Goal: Task Accomplishment & Management: Use online tool/utility

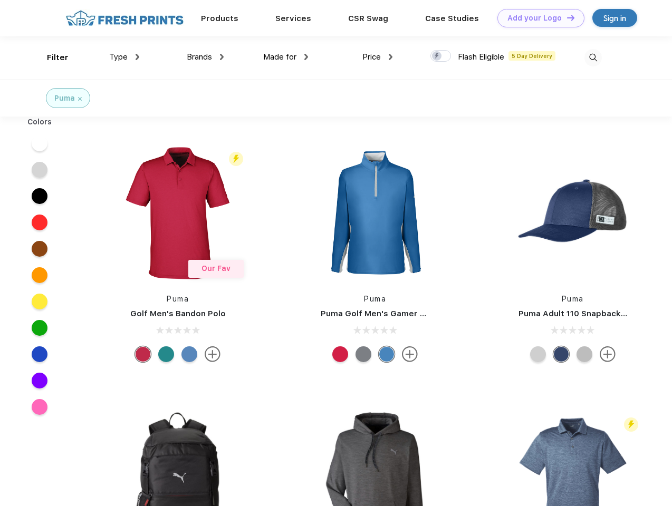
click at [537, 18] on link "Add your Logo Design Tool" at bounding box center [540, 18] width 87 height 18
click at [0, 0] on div "Design Tool" at bounding box center [0, 0] width 0 height 0
click at [566, 17] on link "Add your Logo Design Tool" at bounding box center [540, 18] width 87 height 18
click at [51, 57] on div "Filter" at bounding box center [58, 58] width 22 height 12
click at [124, 57] on span "Type" at bounding box center [118, 56] width 18 height 9
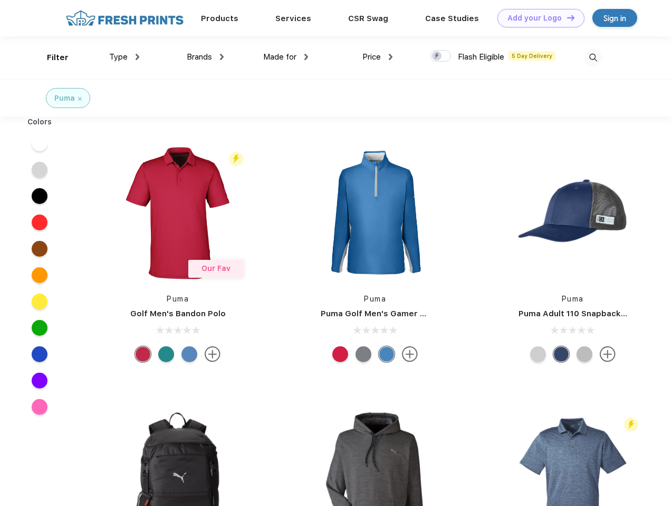
click at [205, 57] on span "Brands" at bounding box center [199, 56] width 25 height 9
click at [286, 57] on span "Made for" at bounding box center [279, 56] width 33 height 9
click at [377, 57] on span "Price" at bounding box center [371, 56] width 18 height 9
click at [441, 56] on div at bounding box center [440, 56] width 21 height 12
click at [437, 56] on input "checkbox" at bounding box center [433, 53] width 7 height 7
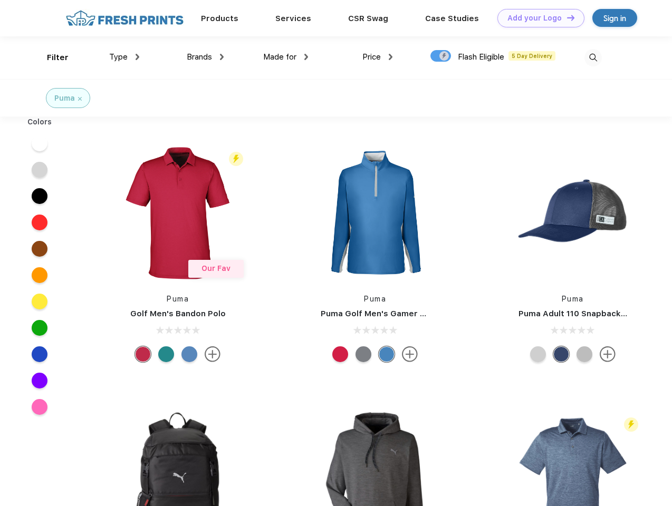
click at [593, 57] on img at bounding box center [592, 57] width 17 height 17
